Goal: Task Accomplishment & Management: Manage account settings

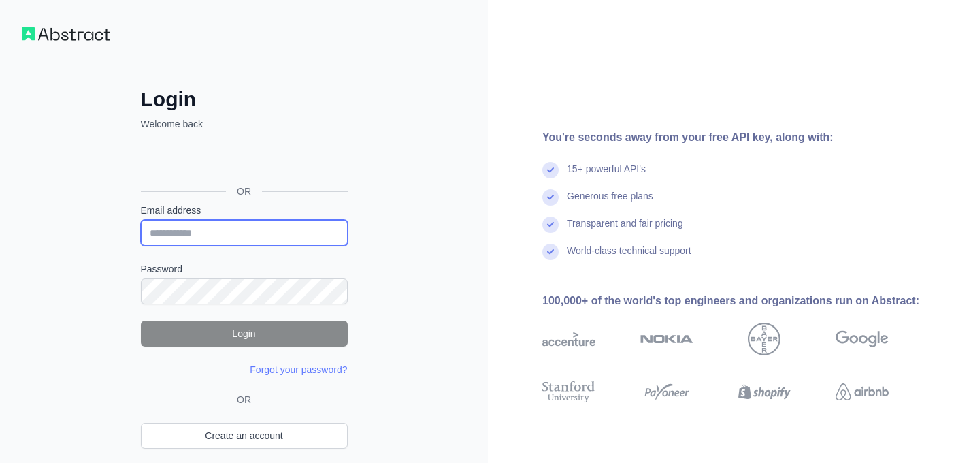
type input "**********"
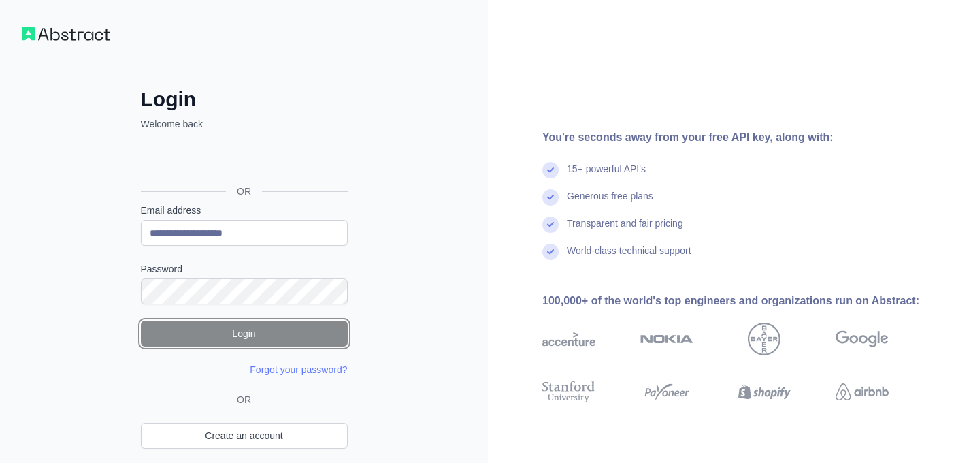
click at [271, 338] on button "Login" at bounding box center [244, 334] width 207 height 26
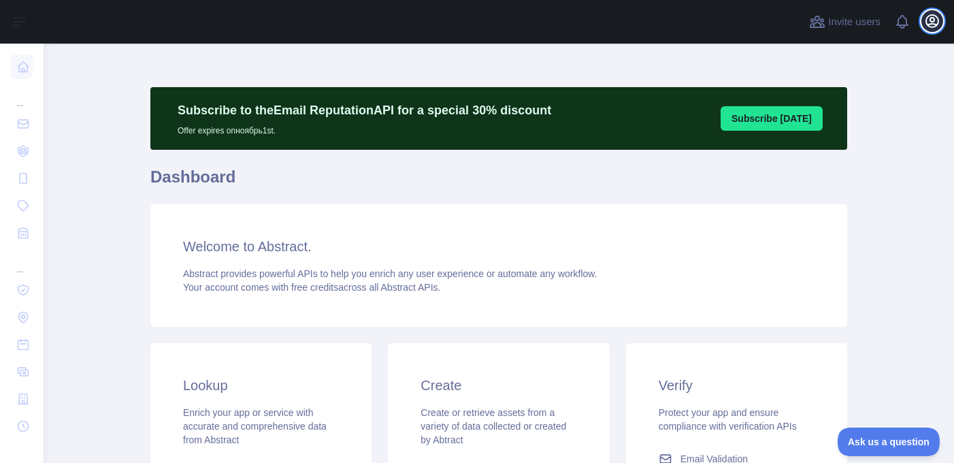
click at [932, 16] on icon "button" at bounding box center [932, 21] width 16 height 16
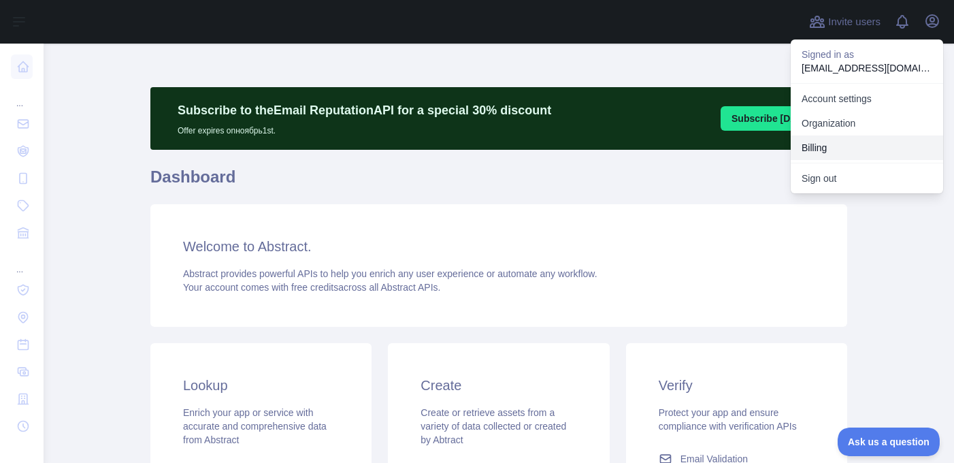
click at [847, 146] on button "Billing" at bounding box center [867, 147] width 152 height 25
